Goal: Communication & Community: Ask a question

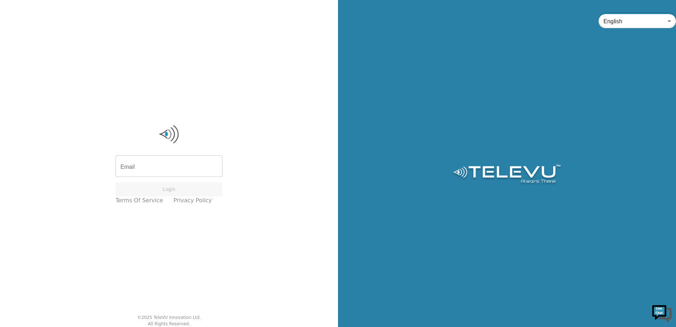
click at [652, 313] on img at bounding box center [662, 312] width 21 height 21
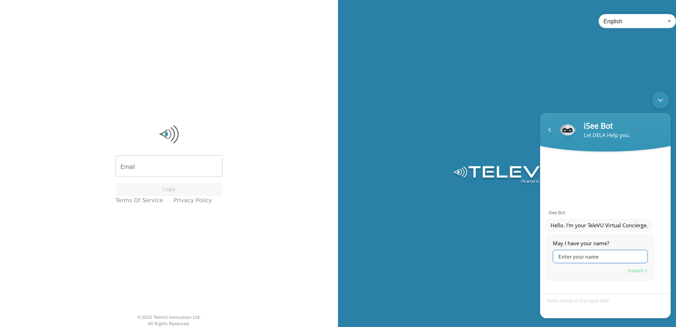
click at [581, 255] on input "text" at bounding box center [600, 256] width 95 height 13
type input "Farbod"
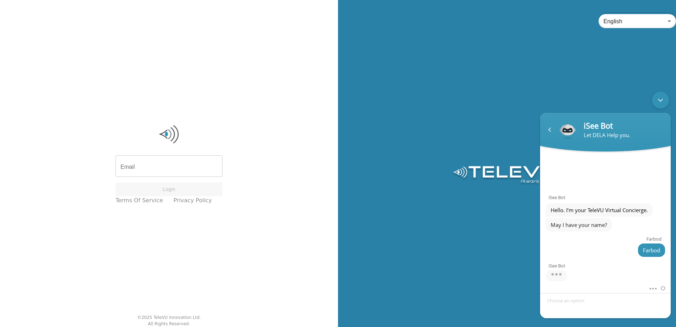
scroll to position [21, 0]
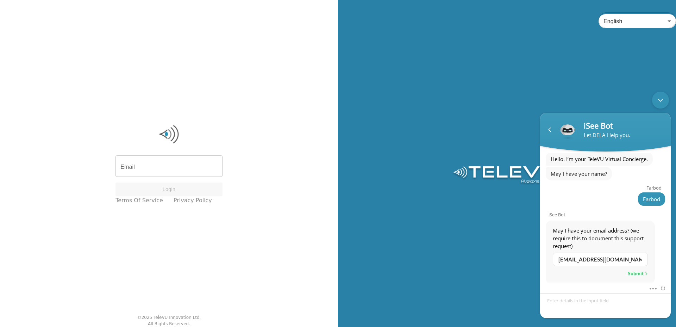
type input "[EMAIL_ADDRESS][DOMAIN_NAME]"
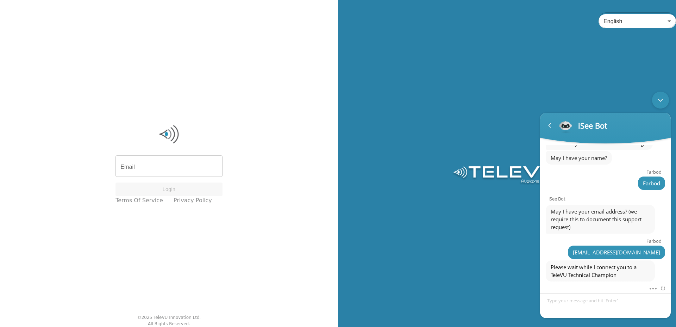
scroll to position [62, 0]
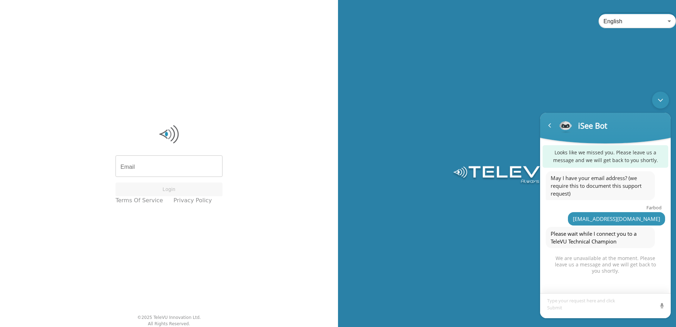
click at [575, 300] on textarea "Type your message and hit 'Enter'" at bounding box center [605, 305] width 131 height 25
type textarea "Meow wow Hi there"
click at [664, 305] on span at bounding box center [662, 305] width 7 height 7
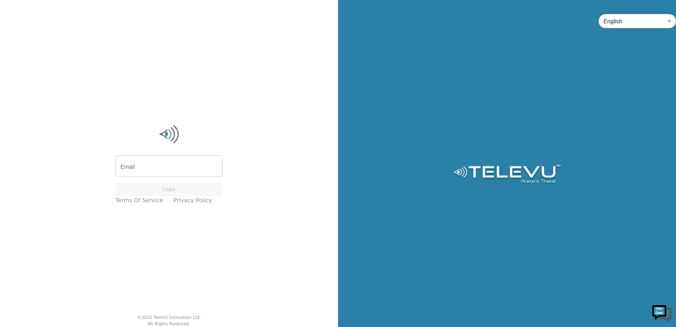
scroll to position [0, 0]
click at [660, 319] on img at bounding box center [662, 312] width 21 height 21
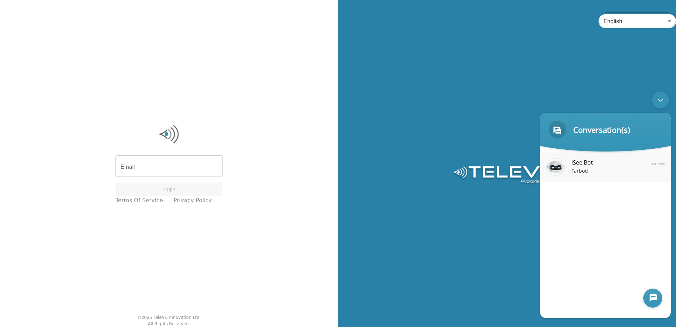
click at [604, 175] on div "Farbod" at bounding box center [616, 171] width 89 height 8
